Goal: Transaction & Acquisition: Purchase product/service

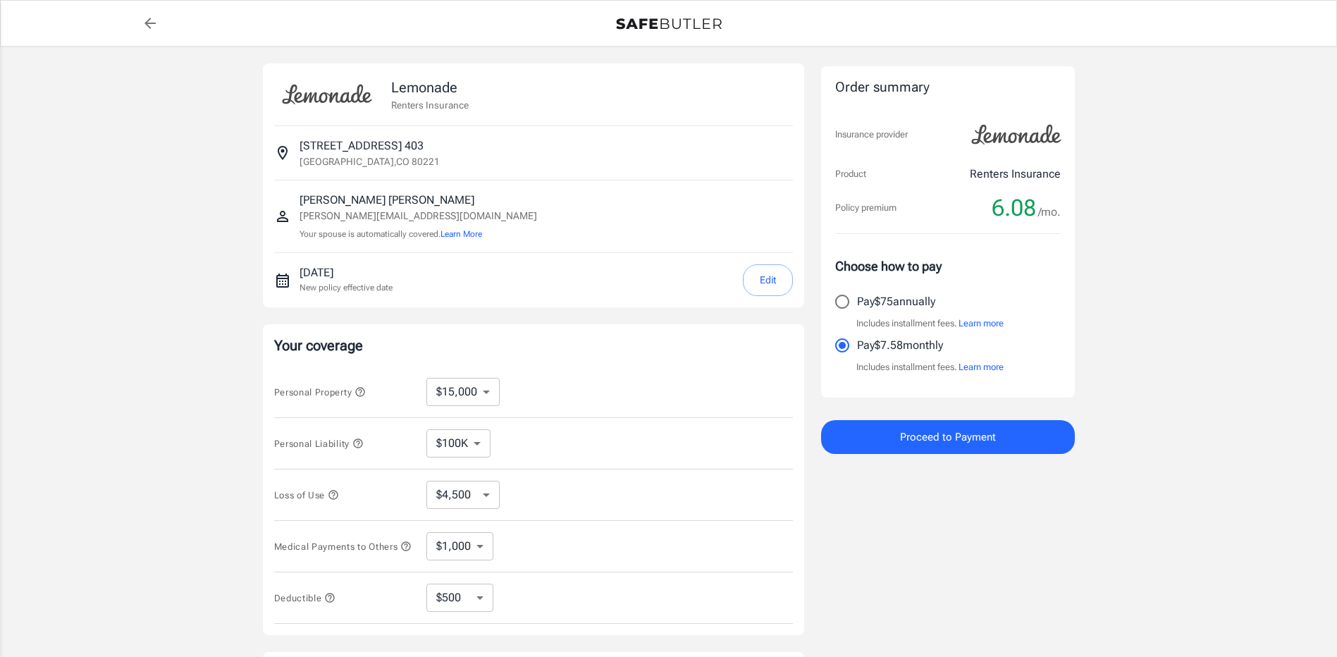
select select "15000"
select select "500"
click at [838, 307] on input "Pay $75 annually" at bounding box center [843, 302] width 30 height 30
radio input "true"
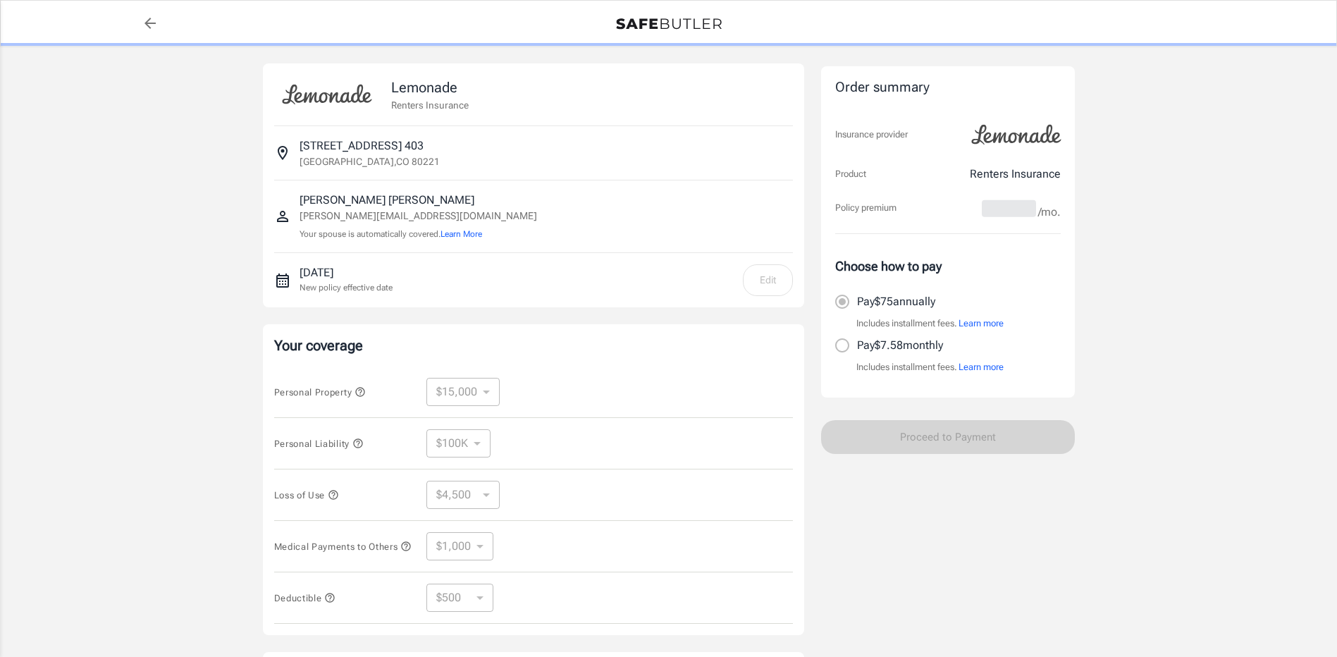
click at [926, 443] on div "Proceed to Payment" at bounding box center [948, 437] width 254 height 34
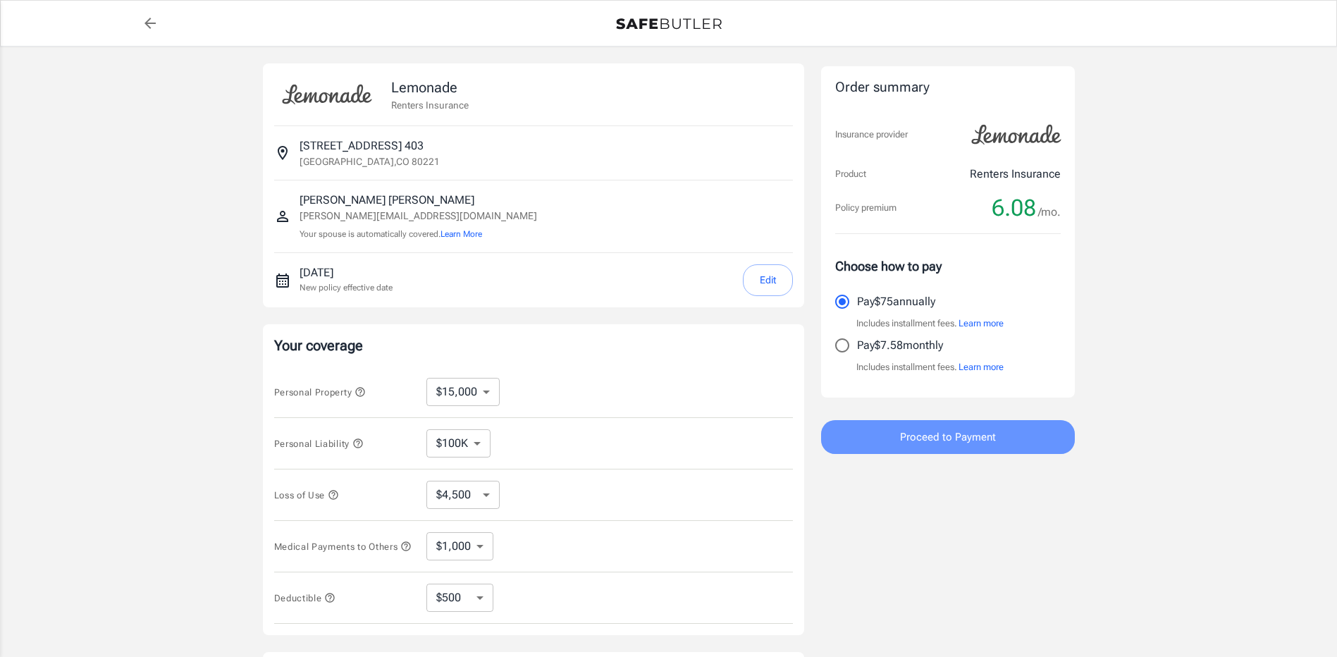
click at [894, 440] on button "Proceed to Payment" at bounding box center [948, 437] width 254 height 34
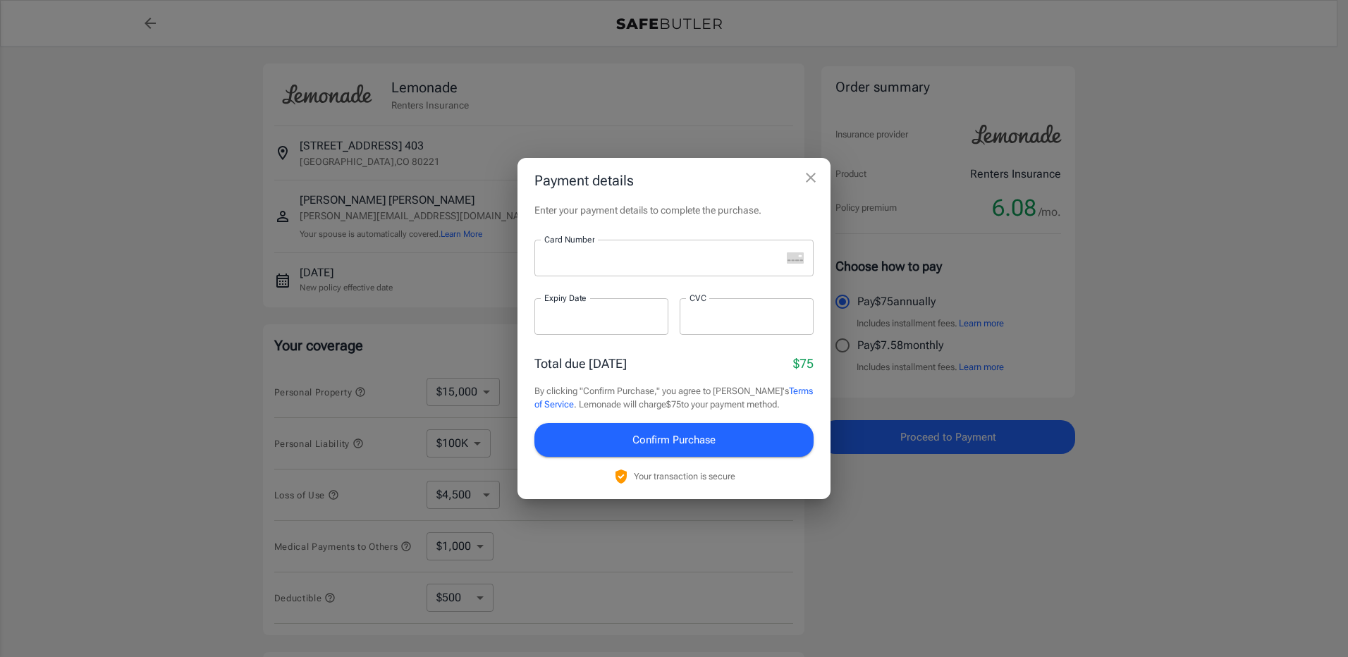
click at [604, 265] on div at bounding box center [657, 258] width 247 height 37
click at [705, 441] on span "Confirm Purchase" at bounding box center [673, 440] width 83 height 18
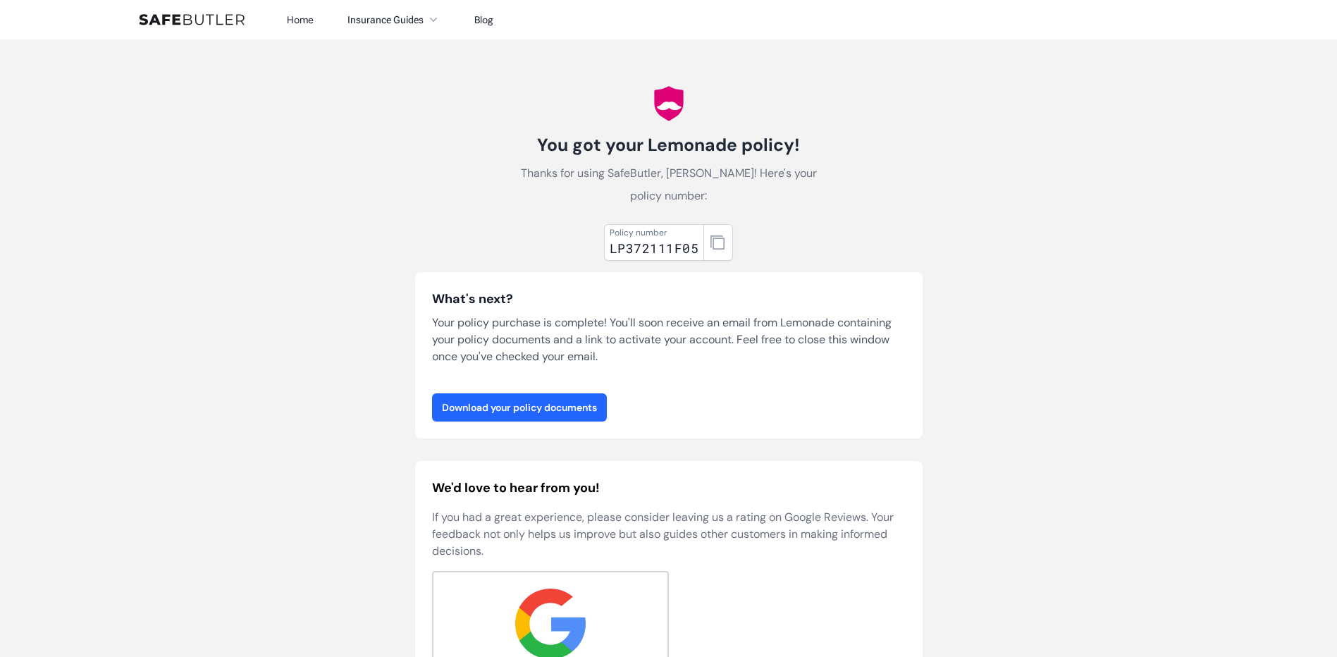
click at [510, 404] on link "Download your policy documents" at bounding box center [519, 407] width 175 height 28
